Goal: Task Accomplishment & Management: Use online tool/utility

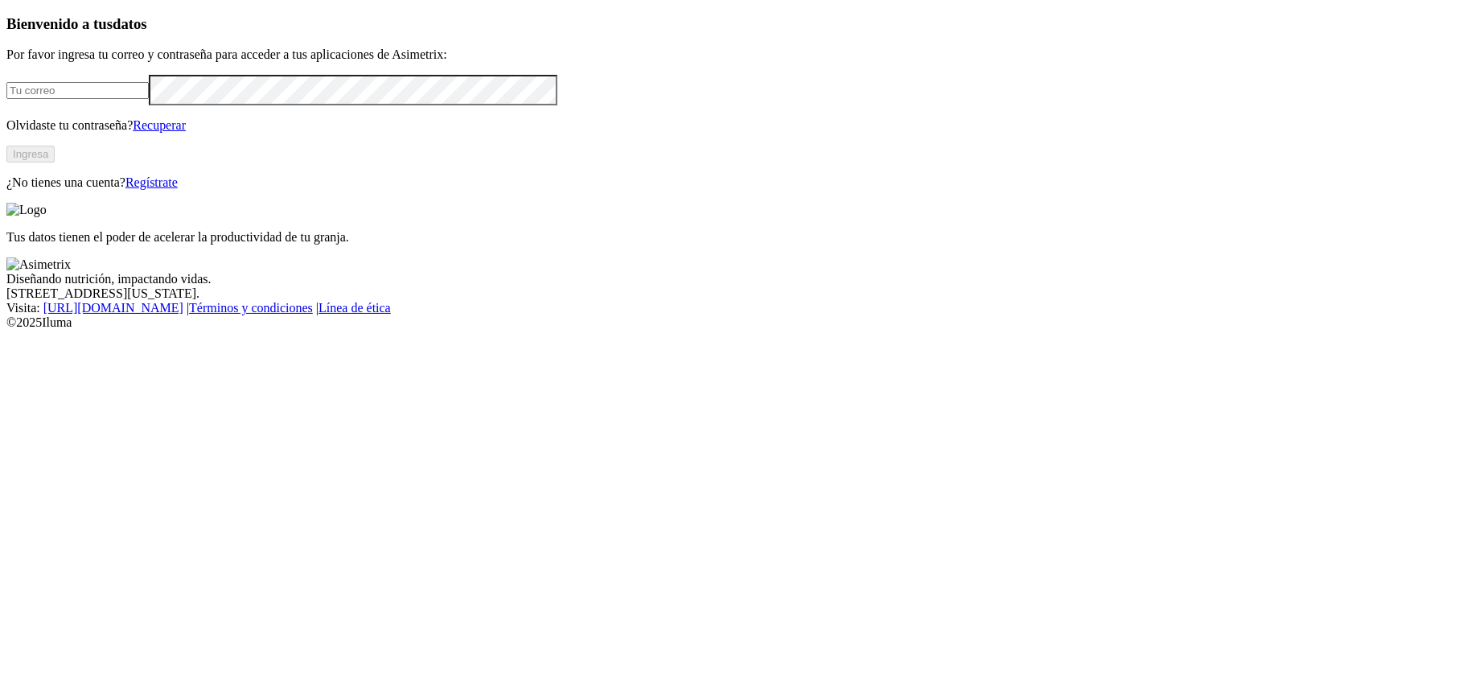
type input "[PERSON_NAME][EMAIL_ADDRESS][PERSON_NAME][DOMAIN_NAME]"
click at [55, 162] on button "Ingresa" at bounding box center [30, 154] width 48 height 17
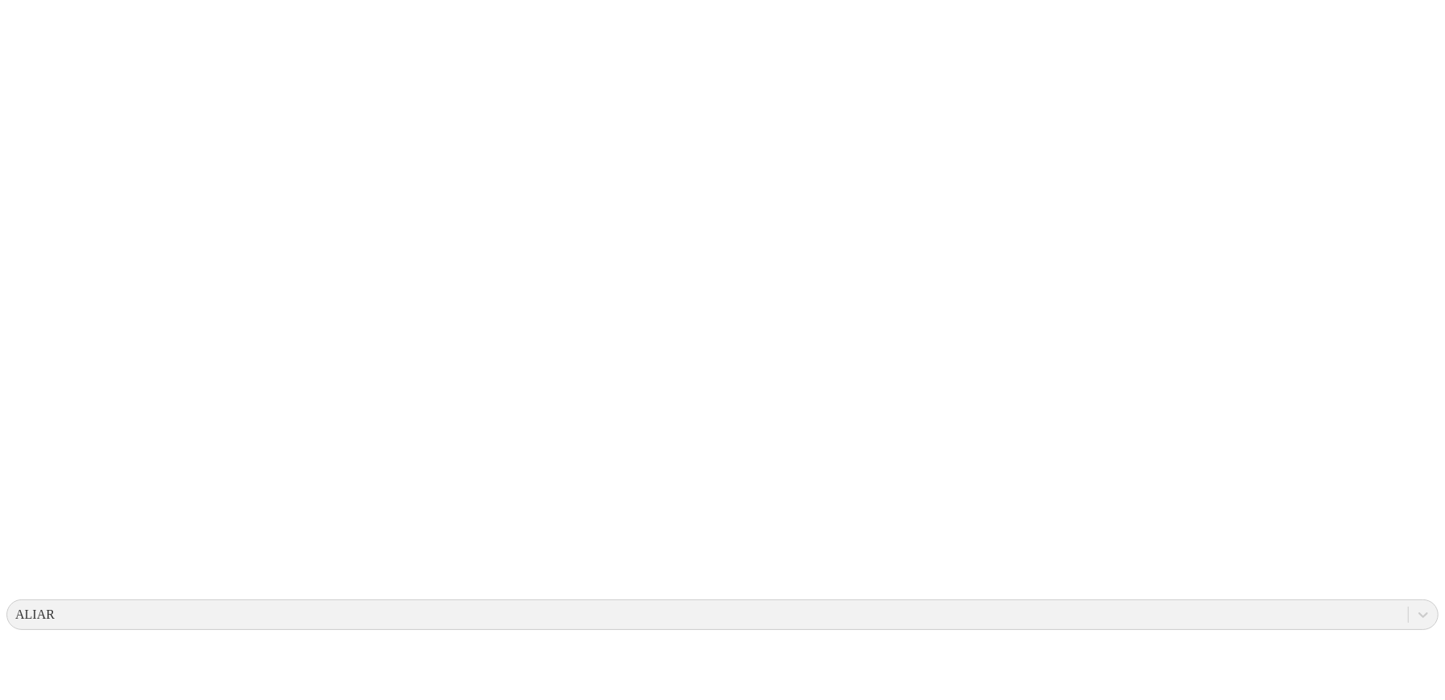
scroll to position [64, 0]
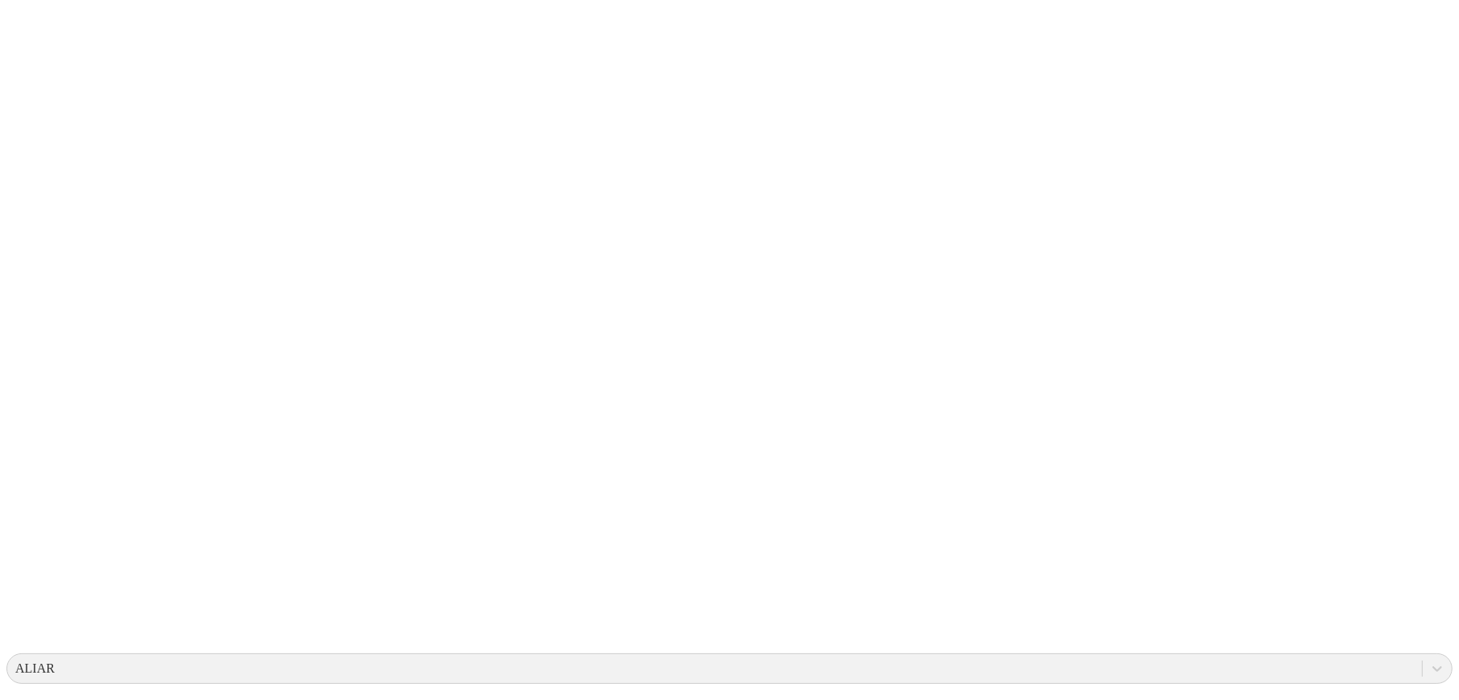
type input "CONSUMO ALIMENTO SITIO 3 MACHIJURE 18.08.2025.xlsx"
